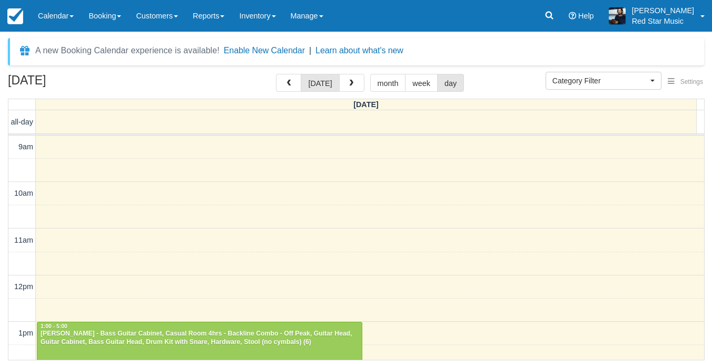
select select
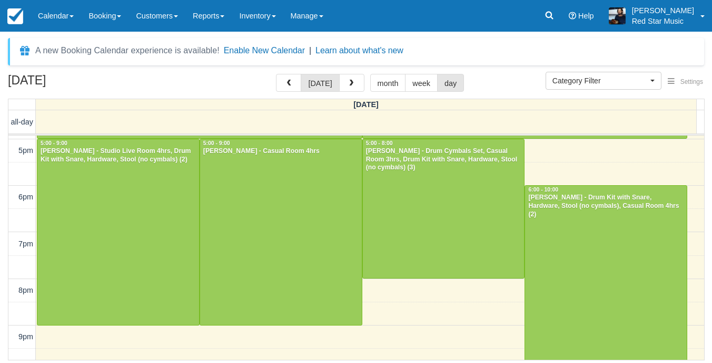
scroll to position [380, 0]
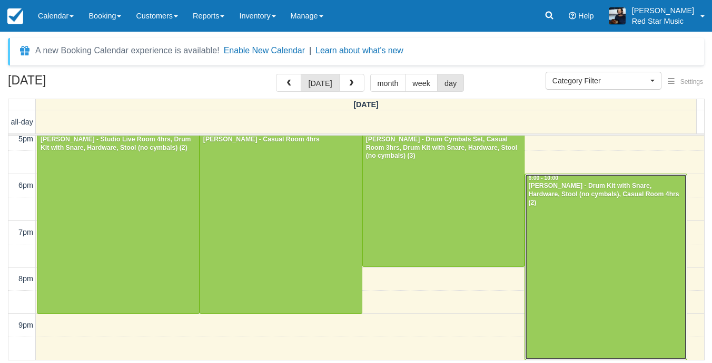
click at [565, 254] on div at bounding box center [606, 266] width 162 height 185
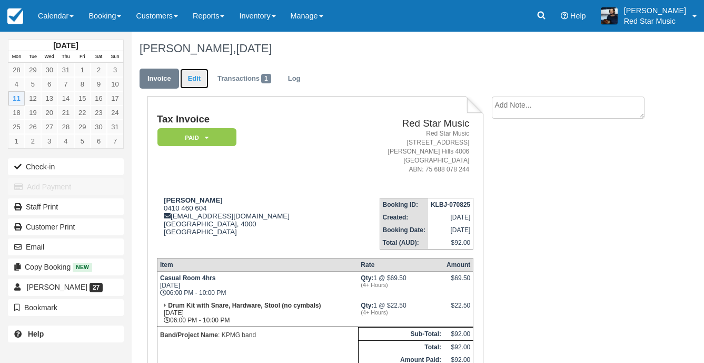
click at [186, 83] on link "Edit" at bounding box center [194, 78] width 28 height 21
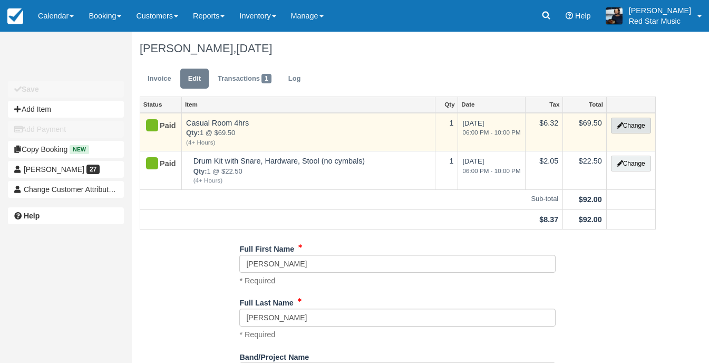
click at [633, 129] on button "Change" at bounding box center [631, 126] width 40 height 16
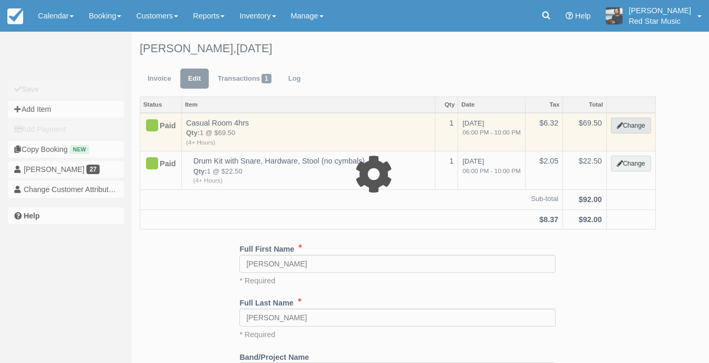
select select "6"
type input "69.50"
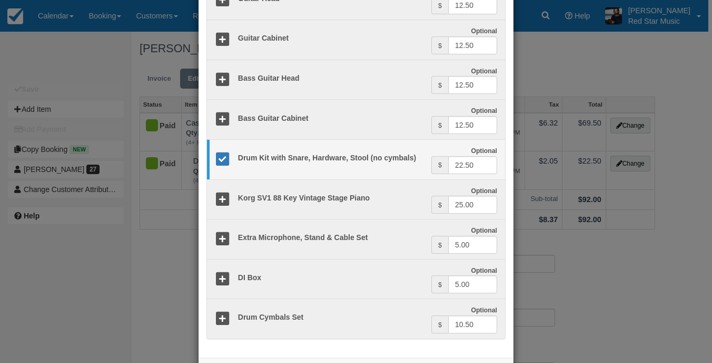
scroll to position [316, 0]
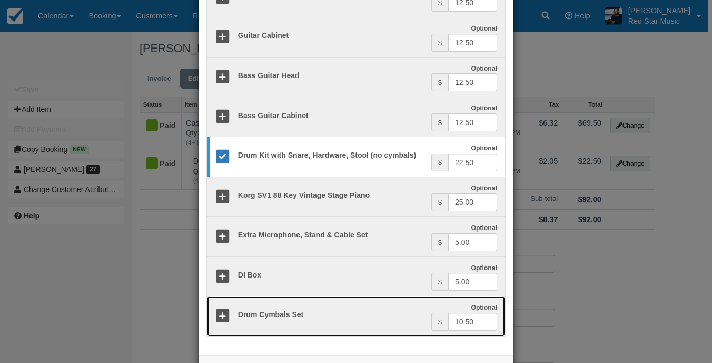
click at [221, 309] on icon at bounding box center [222, 315] width 15 height 15
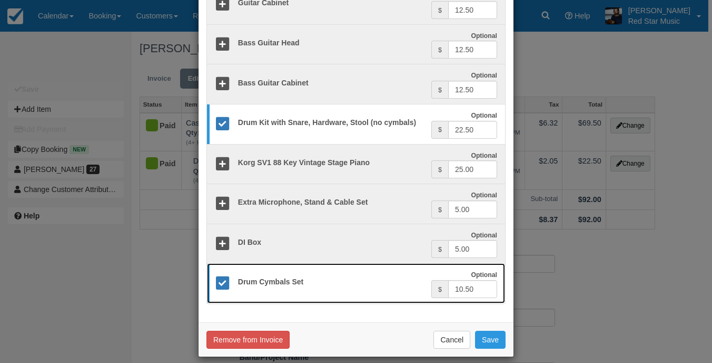
scroll to position [359, 0]
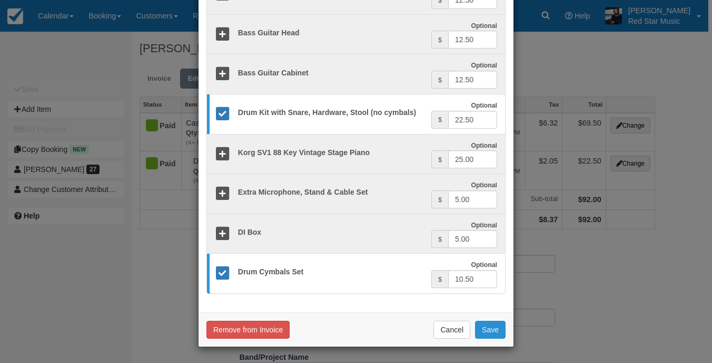
click at [475, 325] on button "Save" at bounding box center [490, 329] width 31 height 18
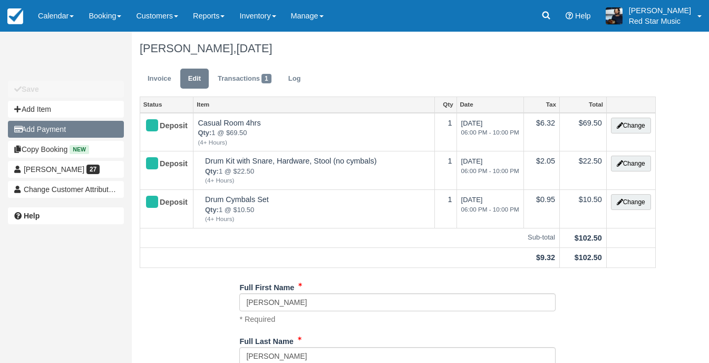
click at [72, 135] on button "Add Payment" at bounding box center [66, 129] width 116 height 17
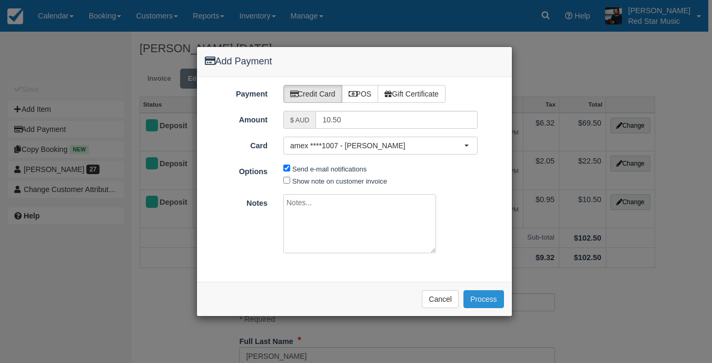
click at [485, 301] on button "Process" at bounding box center [484, 299] width 41 height 18
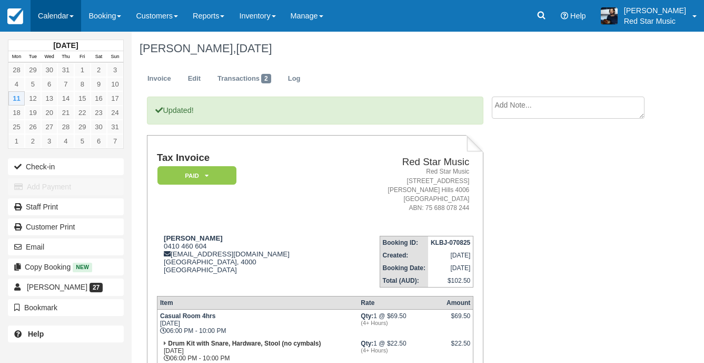
click at [52, 4] on link "Calendar" at bounding box center [56, 16] width 51 height 32
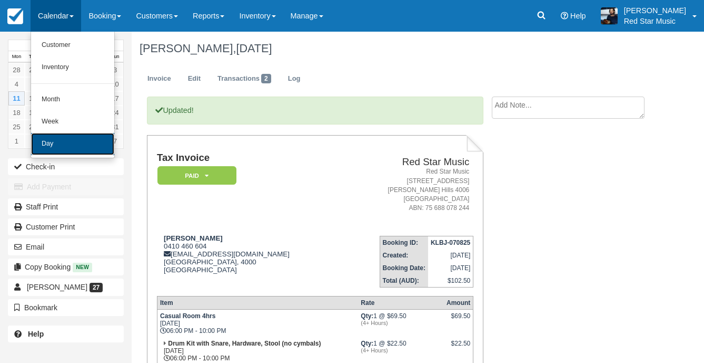
click at [50, 140] on link "Day" at bounding box center [72, 144] width 83 height 22
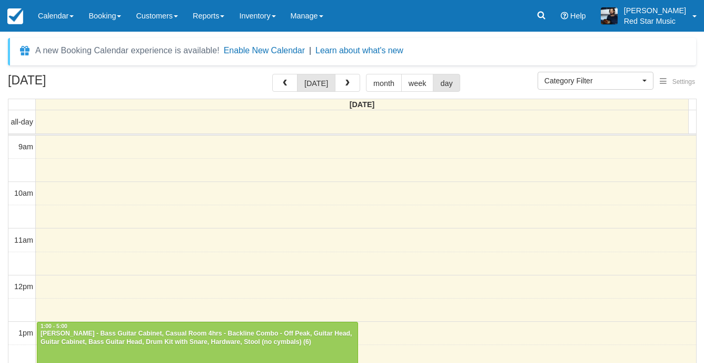
select select
